Goal: Information Seeking & Learning: Learn about a topic

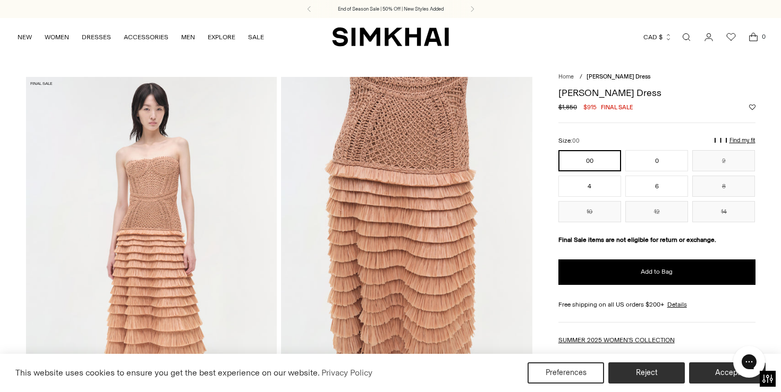
click at [383, 208] on img at bounding box center [406, 265] width 251 height 377
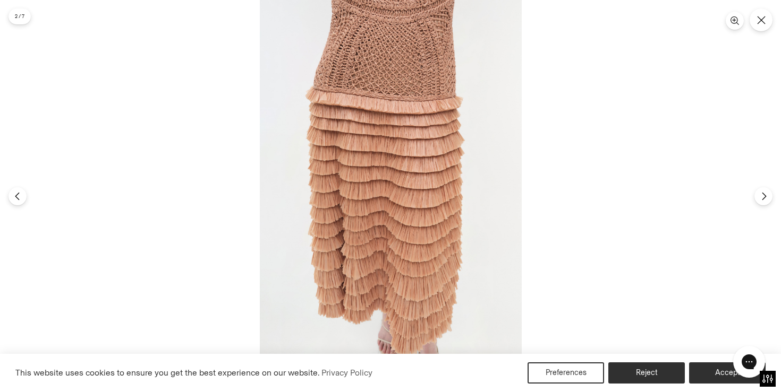
click at [390, 54] on img at bounding box center [391, 196] width 262 height 392
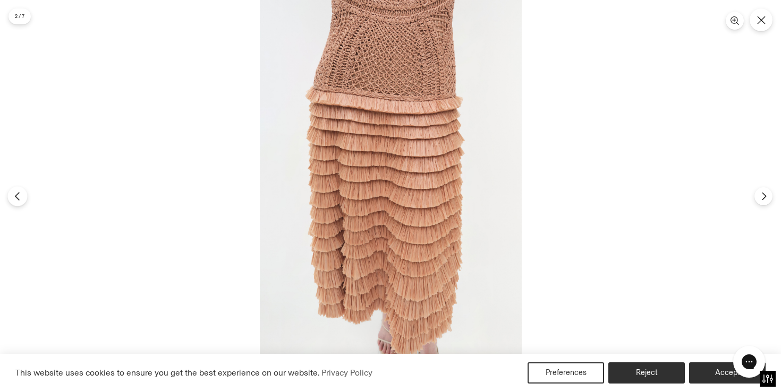
click at [22, 197] on button "Previous" at bounding box center [17, 196] width 20 height 20
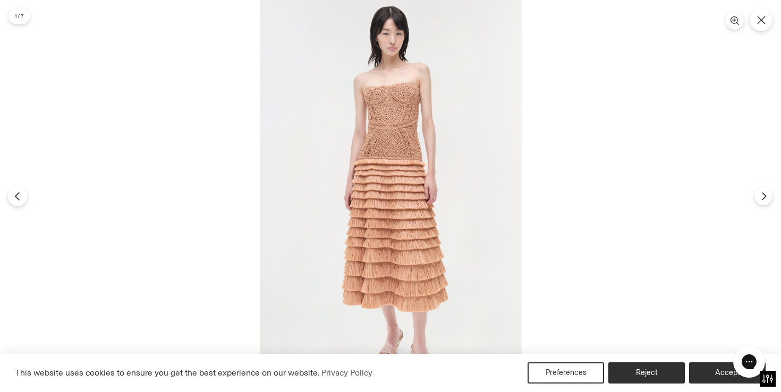
click at [22, 197] on button "Previous" at bounding box center [17, 196] width 20 height 20
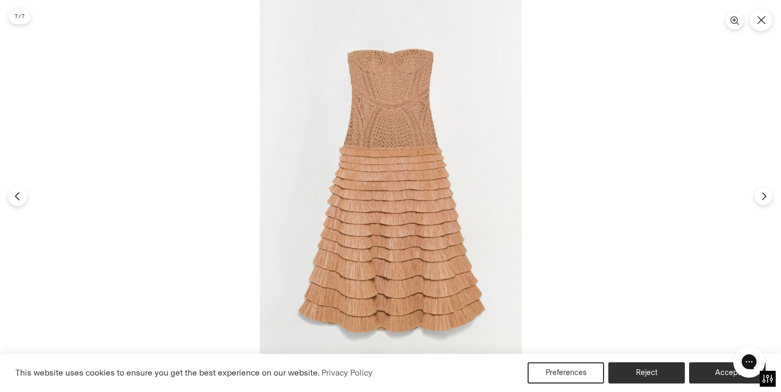
click at [22, 196] on button "Previous" at bounding box center [17, 196] width 20 height 20
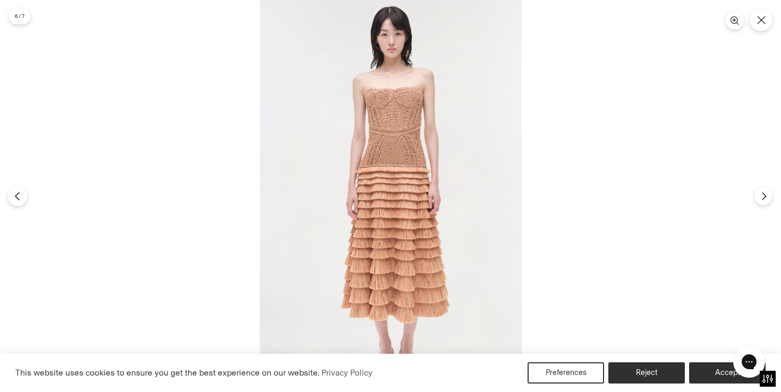
click at [22, 196] on button "Previous" at bounding box center [17, 196] width 20 height 20
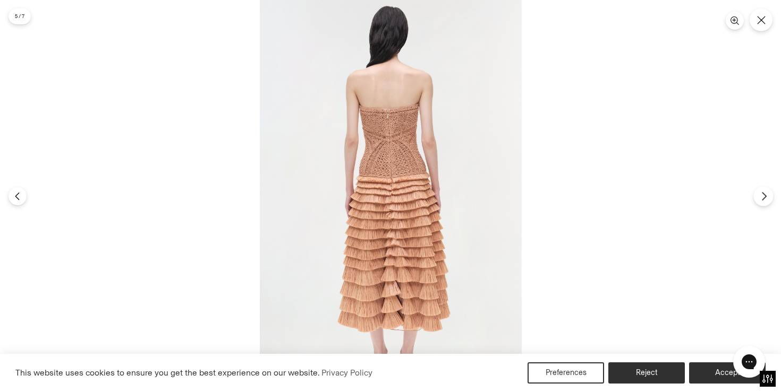
click at [758, 199] on button "Next" at bounding box center [763, 196] width 20 height 20
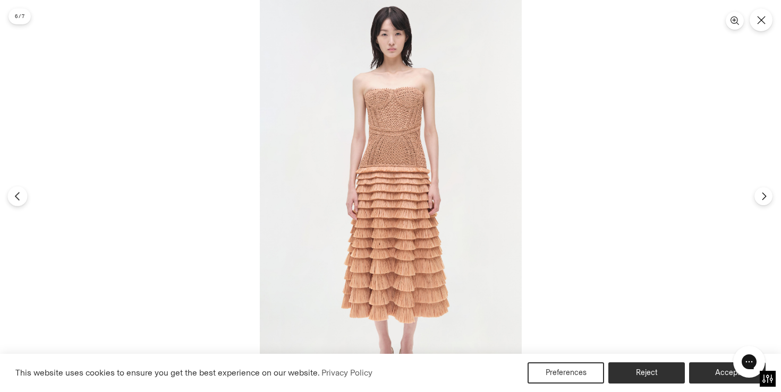
click at [16, 202] on button "Previous" at bounding box center [17, 196] width 20 height 20
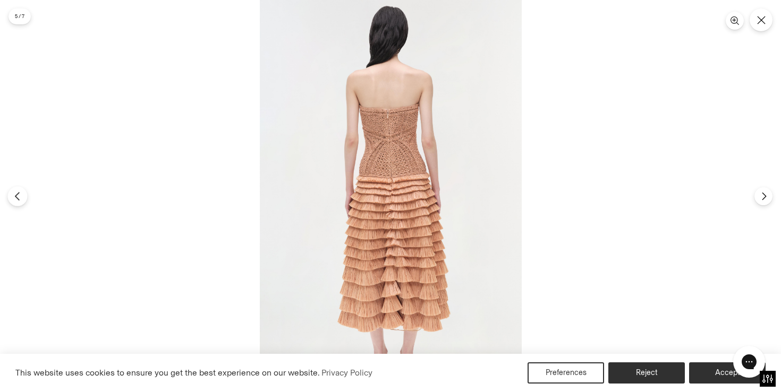
click at [16, 202] on button "Previous" at bounding box center [17, 196] width 20 height 20
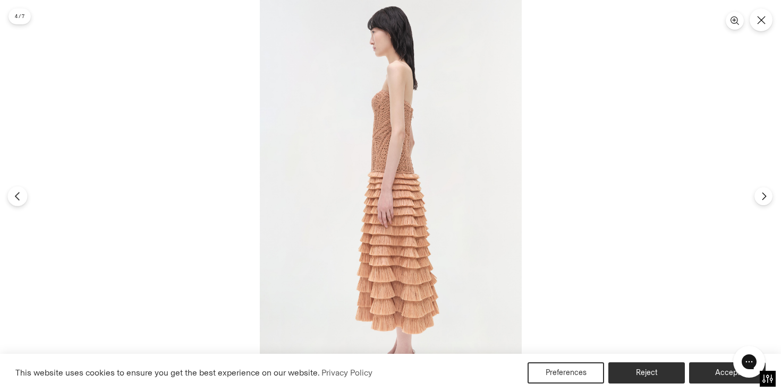
click at [16, 202] on button "Previous" at bounding box center [17, 196] width 20 height 20
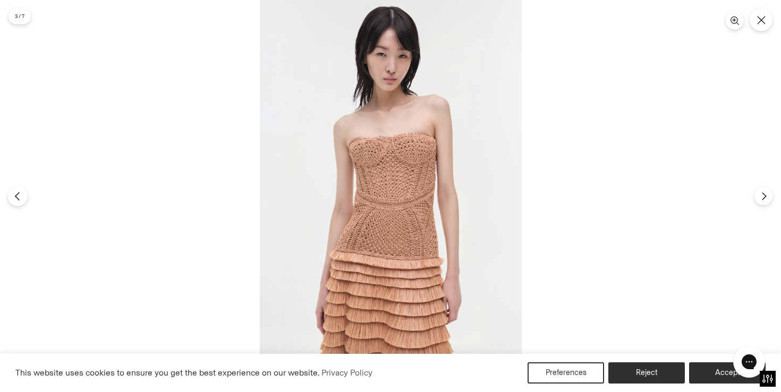
click at [16, 202] on button "Previous" at bounding box center [17, 196] width 20 height 20
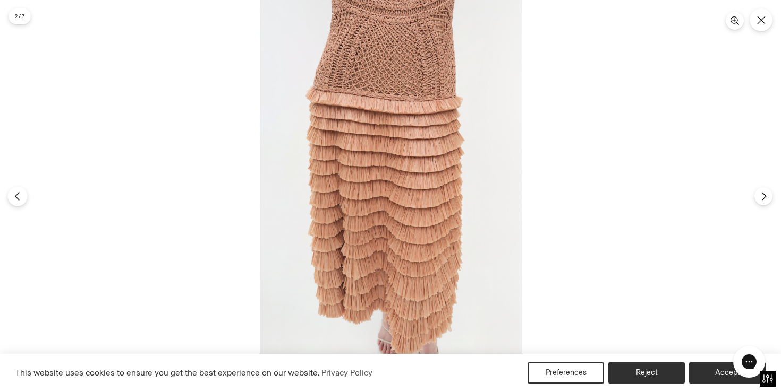
click at [16, 202] on button "Previous" at bounding box center [17, 196] width 20 height 20
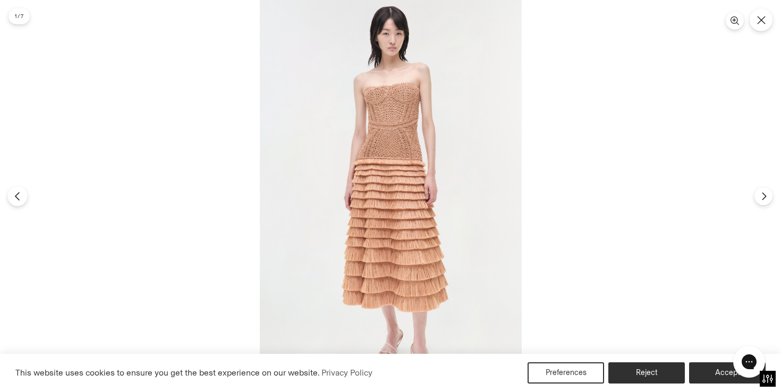
click at [16, 202] on button "Previous" at bounding box center [17, 196] width 20 height 20
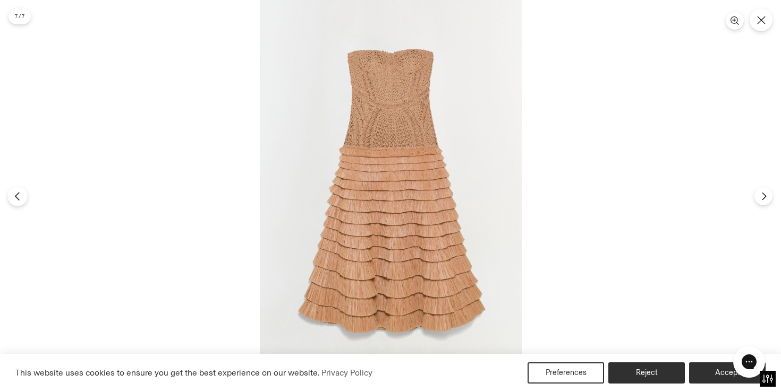
click at [16, 202] on button "Previous" at bounding box center [17, 196] width 20 height 20
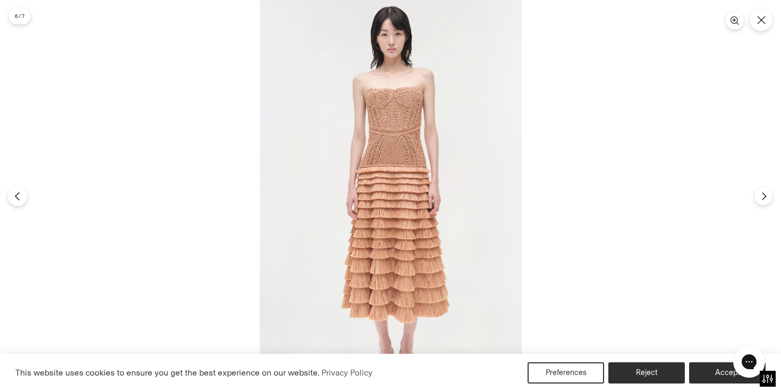
click at [16, 202] on button "Previous" at bounding box center [17, 196] width 20 height 20
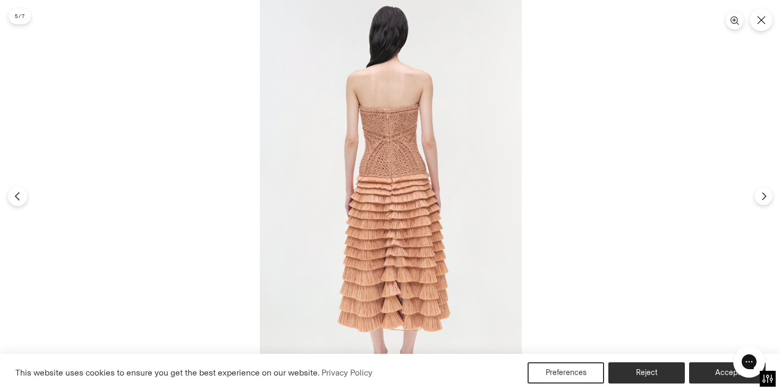
click at [16, 202] on button "Previous" at bounding box center [17, 196] width 20 height 20
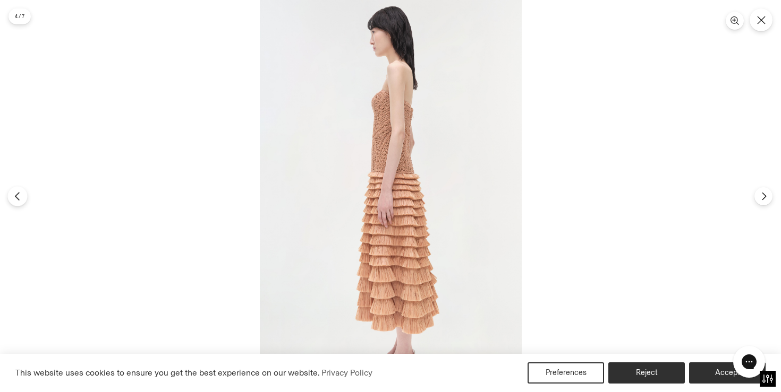
click at [16, 202] on button "Previous" at bounding box center [17, 196] width 20 height 20
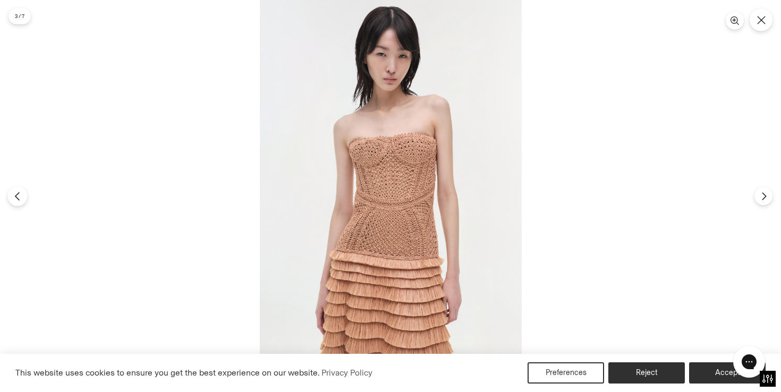
click at [16, 202] on button "Previous" at bounding box center [17, 196] width 20 height 20
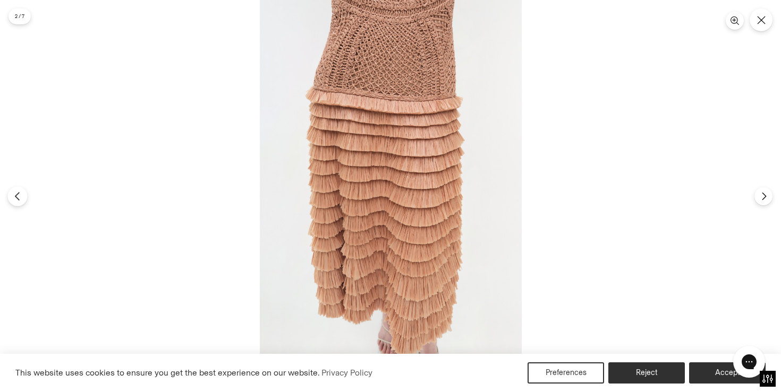
click at [16, 202] on button "Previous" at bounding box center [17, 196] width 20 height 20
